Goal: Task Accomplishment & Management: Manage account settings

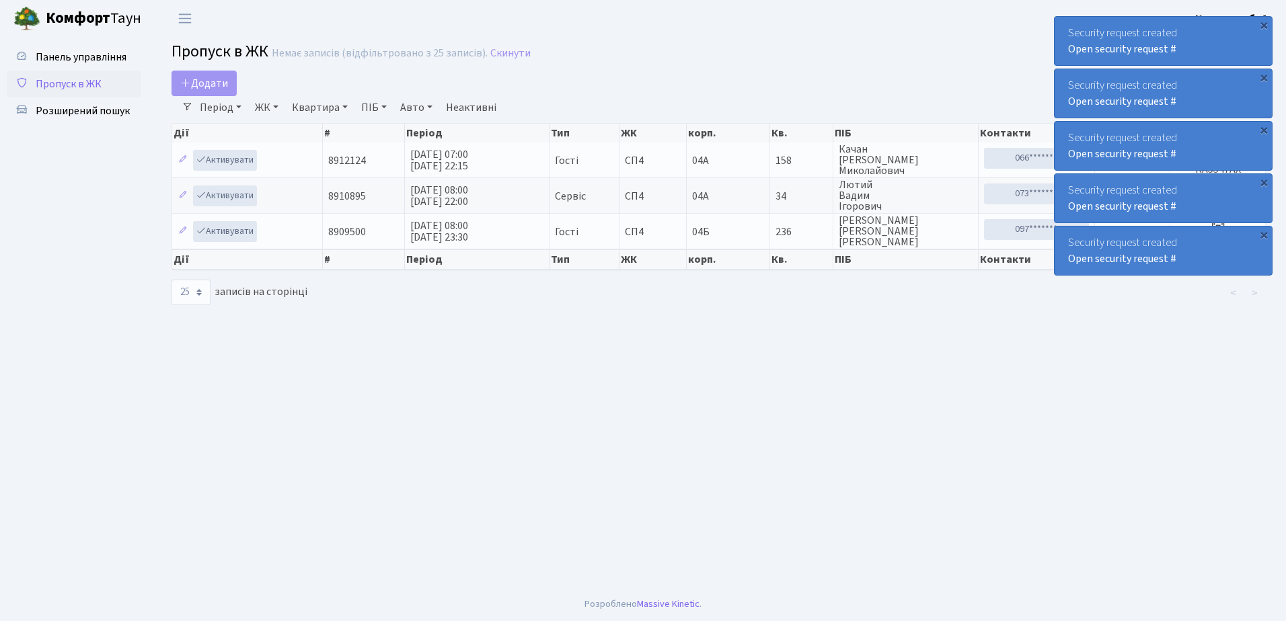
select select "25"
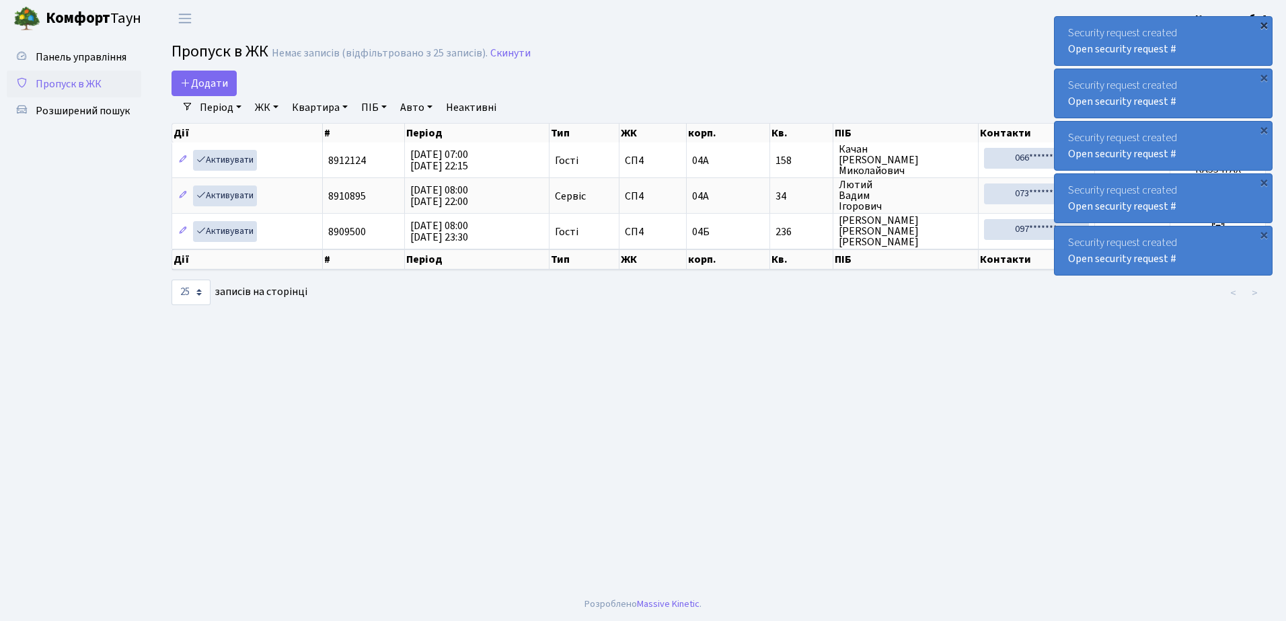
click at [1264, 24] on div "×" at bounding box center [1263, 24] width 13 height 13
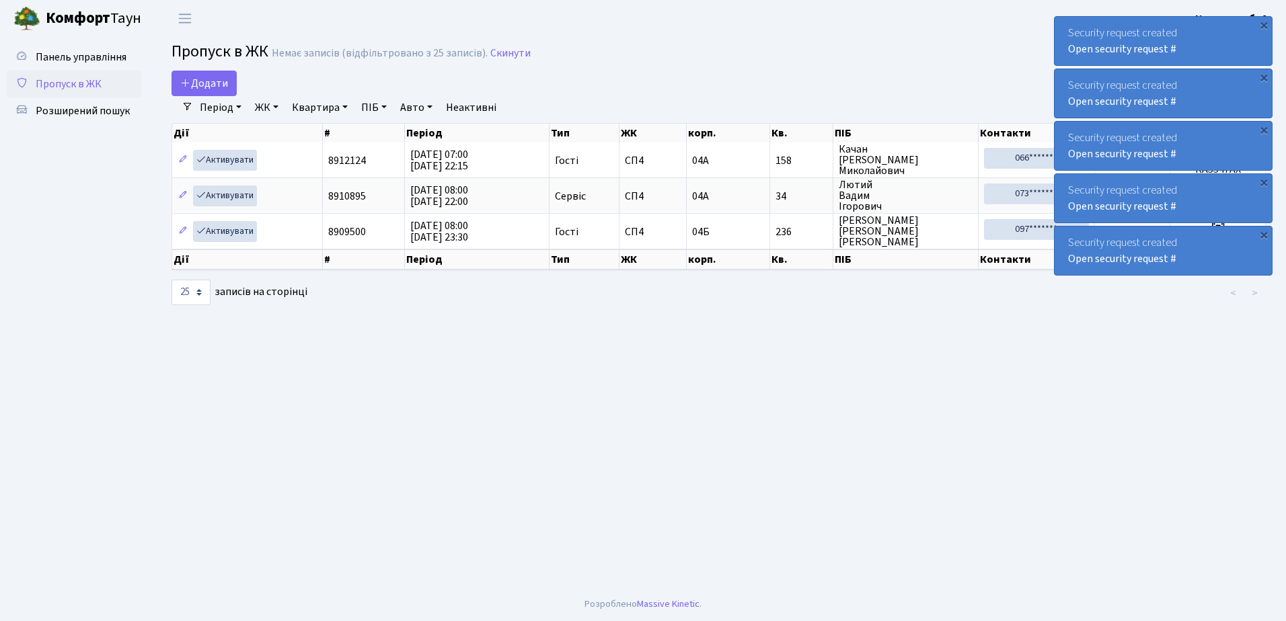
click at [1264, 24] on div "×" at bounding box center [1263, 24] width 13 height 13
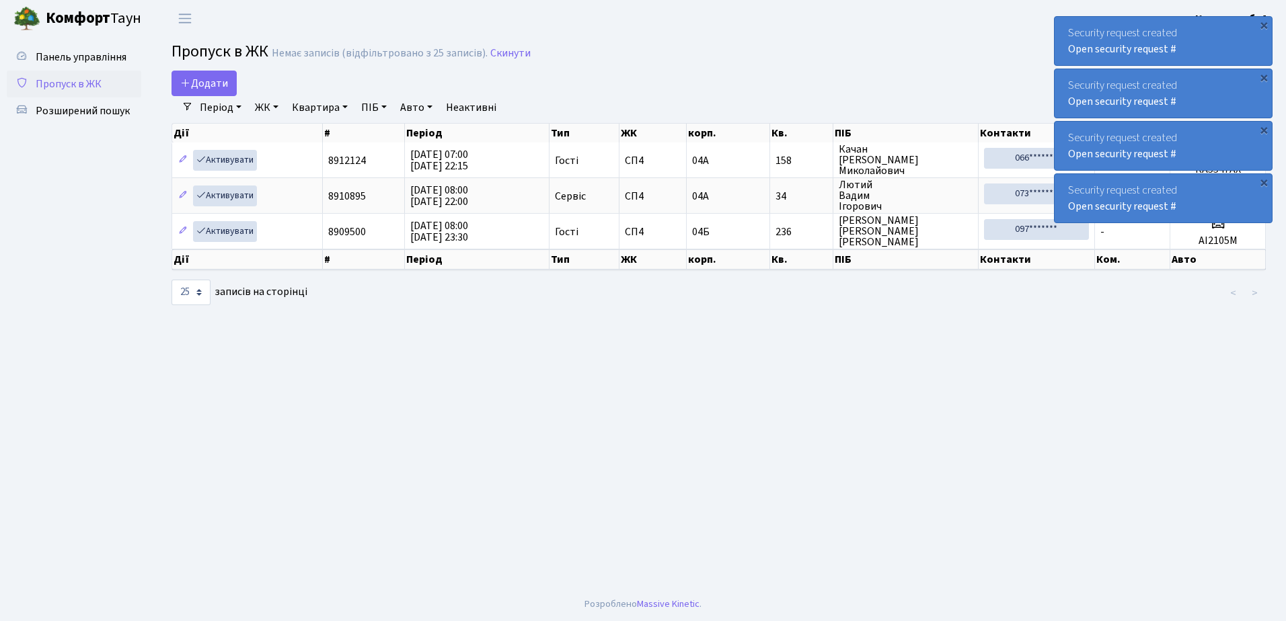
click at [1264, 24] on div "×" at bounding box center [1263, 24] width 13 height 13
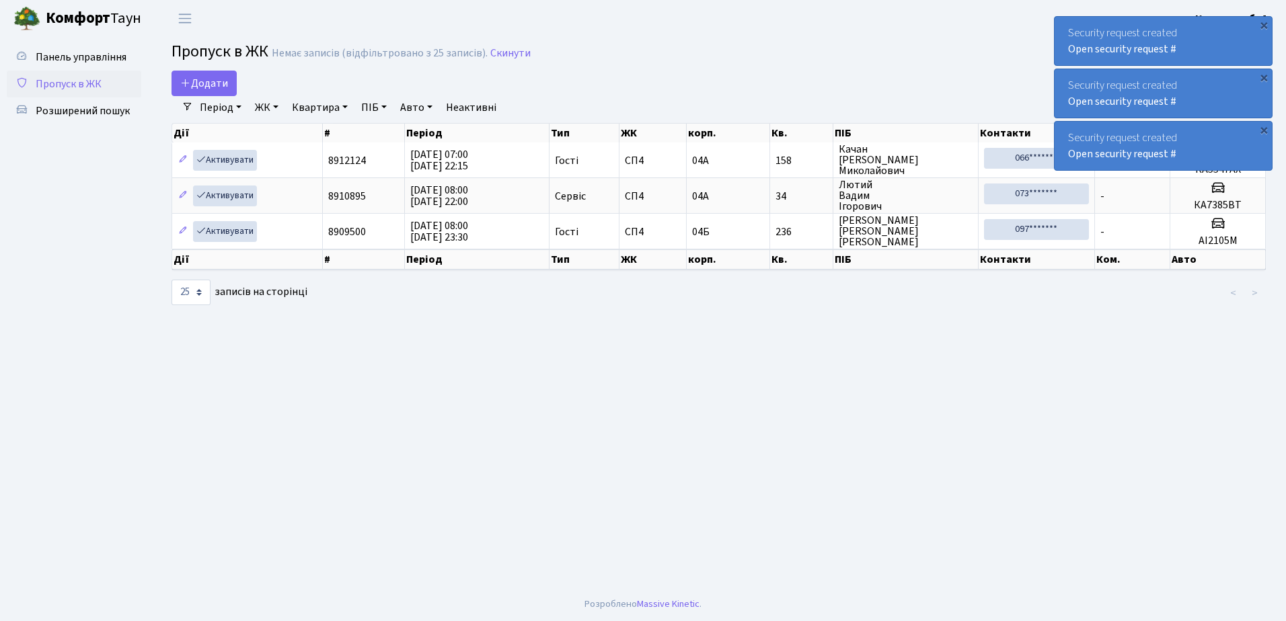
click at [1264, 24] on div "×" at bounding box center [1263, 24] width 13 height 13
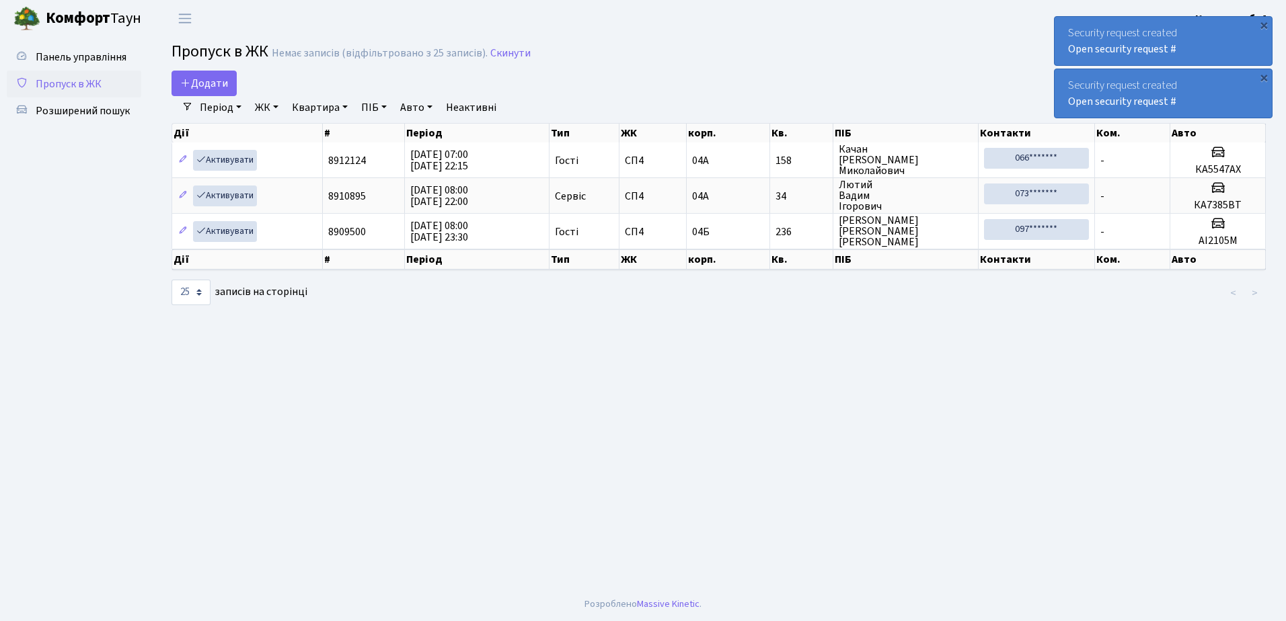
click at [1264, 24] on div "×" at bounding box center [1263, 24] width 13 height 13
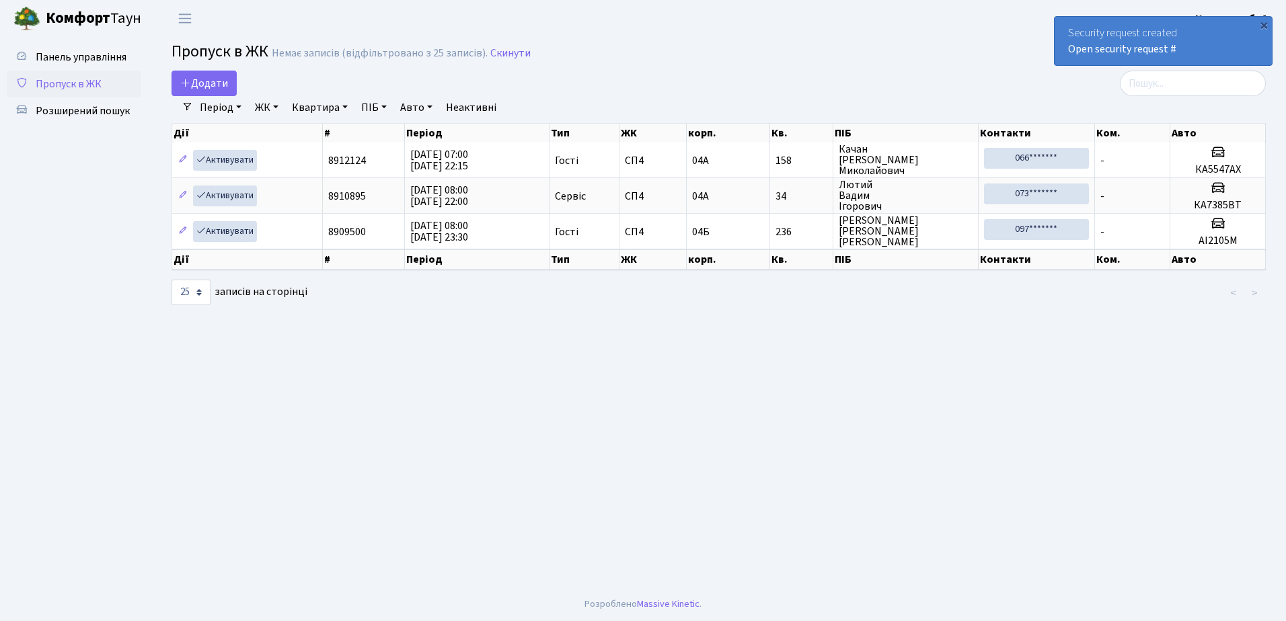
click at [1264, 24] on div "×" at bounding box center [1263, 24] width 13 height 13
